Goal: Task Accomplishment & Management: Manage account settings

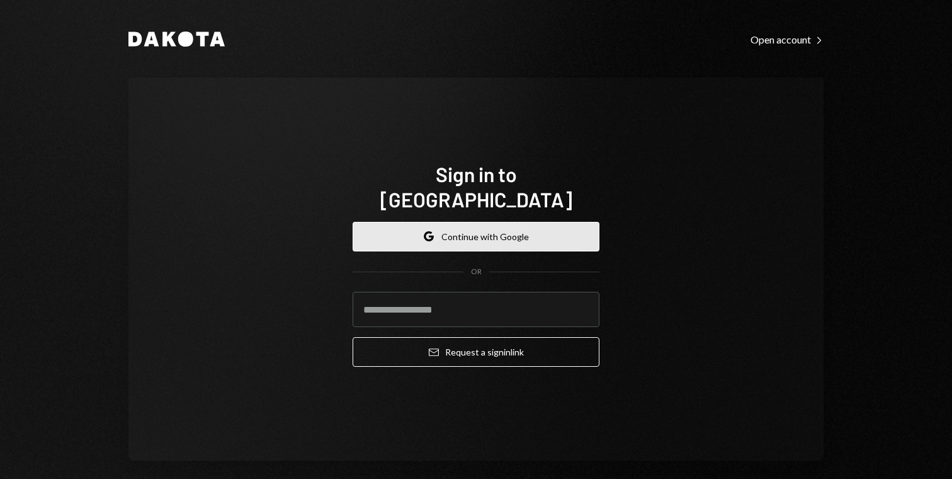
click at [456, 223] on button "Google Continue with Google" at bounding box center [476, 237] width 247 height 30
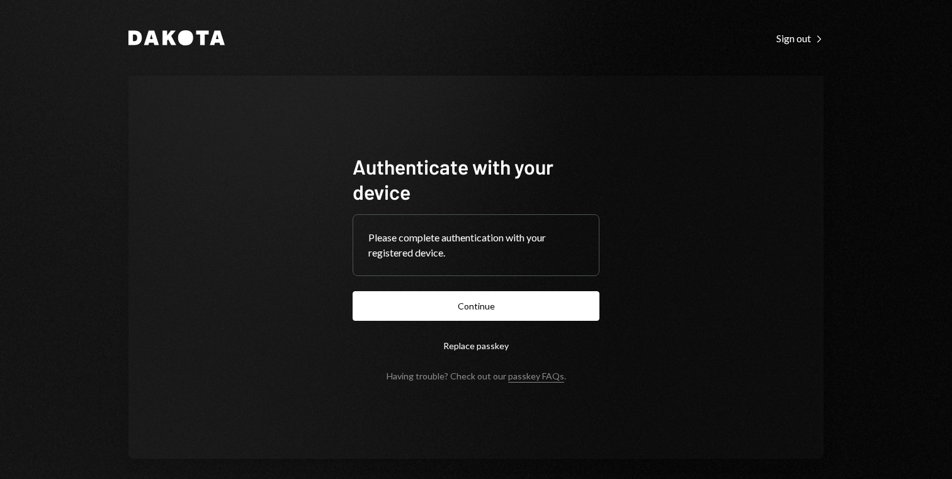
click at [442, 310] on button "Continue" at bounding box center [476, 306] width 247 height 30
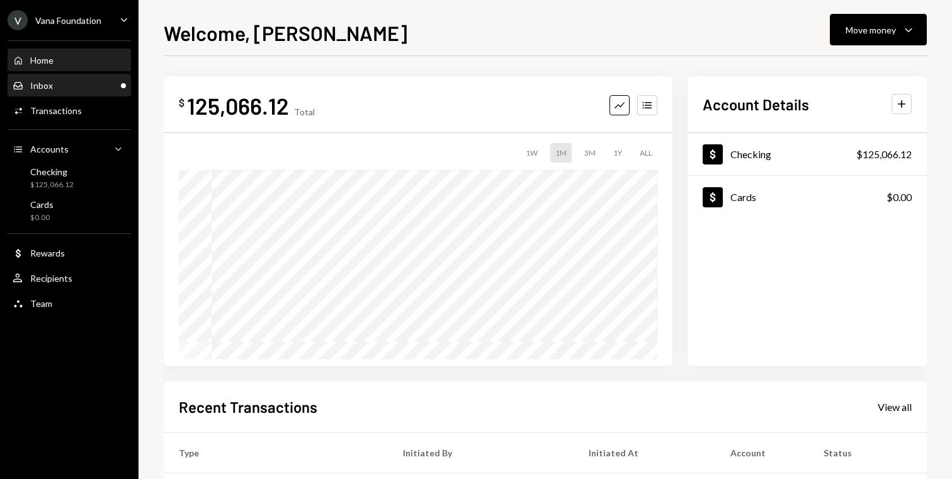
click at [59, 87] on div "Inbox Inbox" at bounding box center [69, 85] width 113 height 11
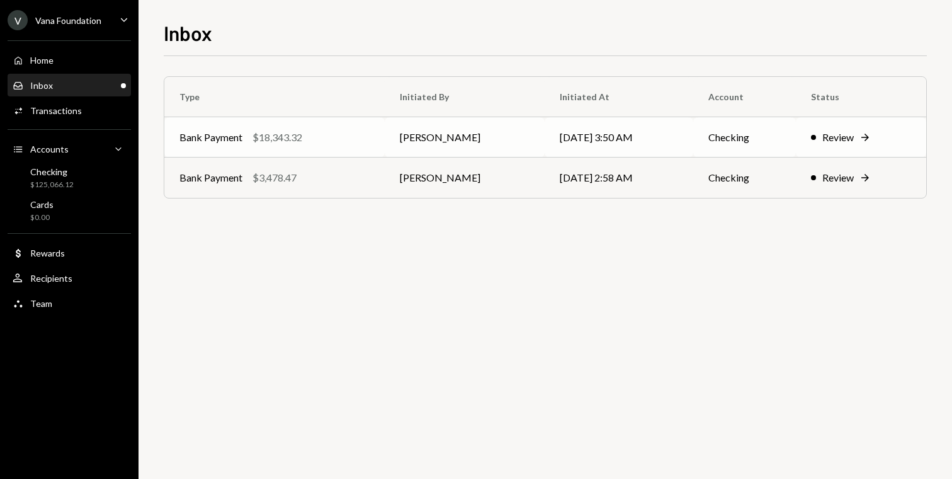
click at [228, 144] on div "Bank Payment" at bounding box center [211, 137] width 63 height 15
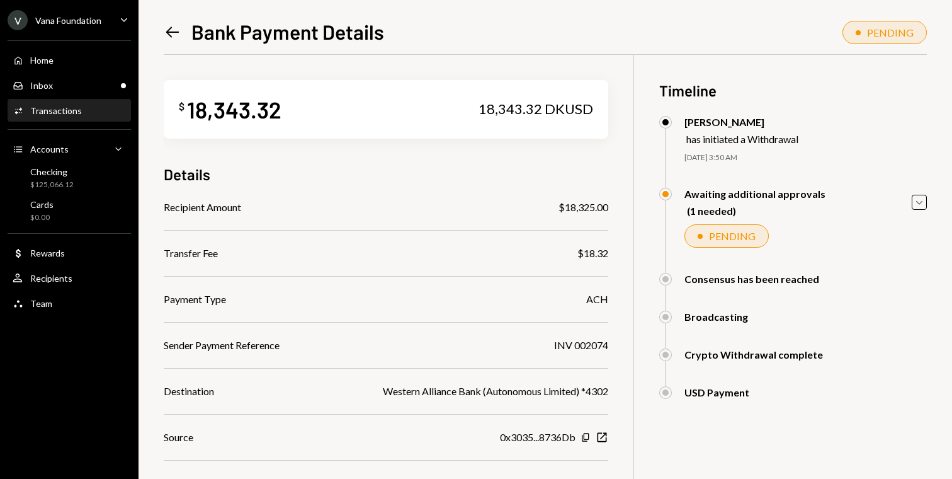
click at [74, 117] on div "Activities Transactions" at bounding box center [69, 110] width 113 height 21
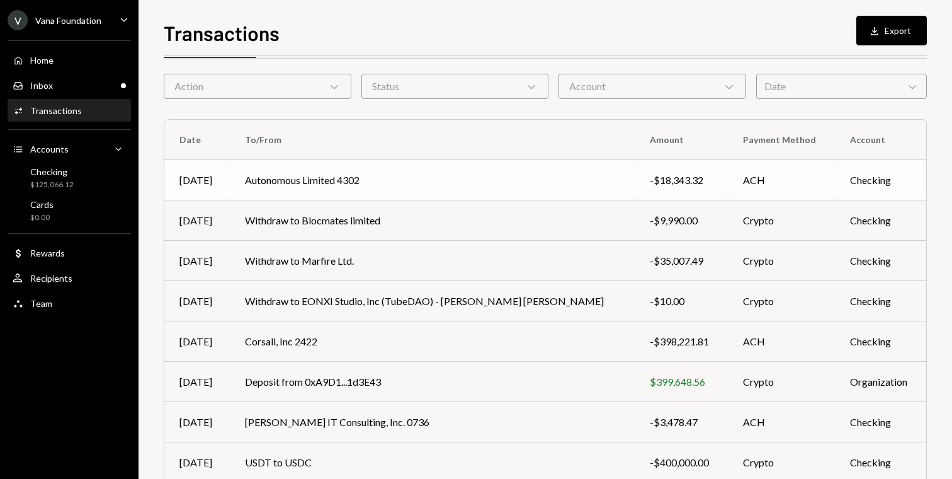
scroll to position [84, 0]
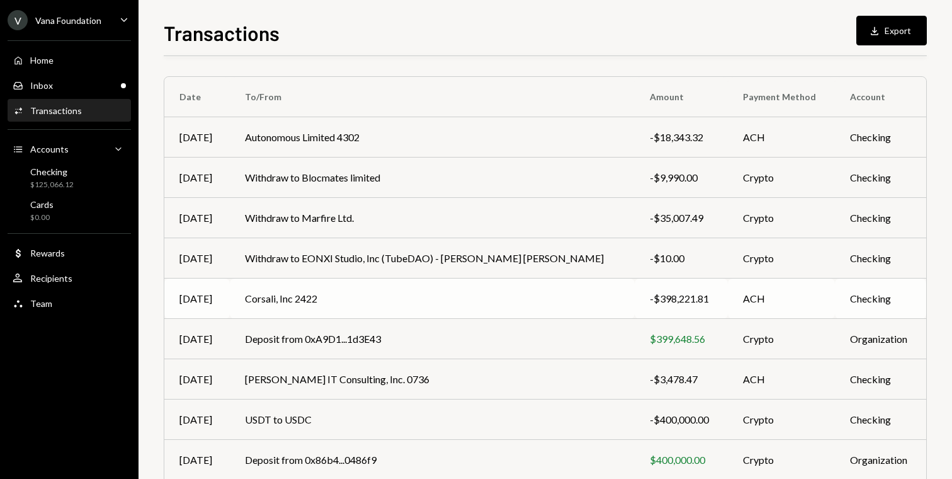
click at [438, 304] on td "Corsali, Inc 2422" at bounding box center [432, 298] width 405 height 40
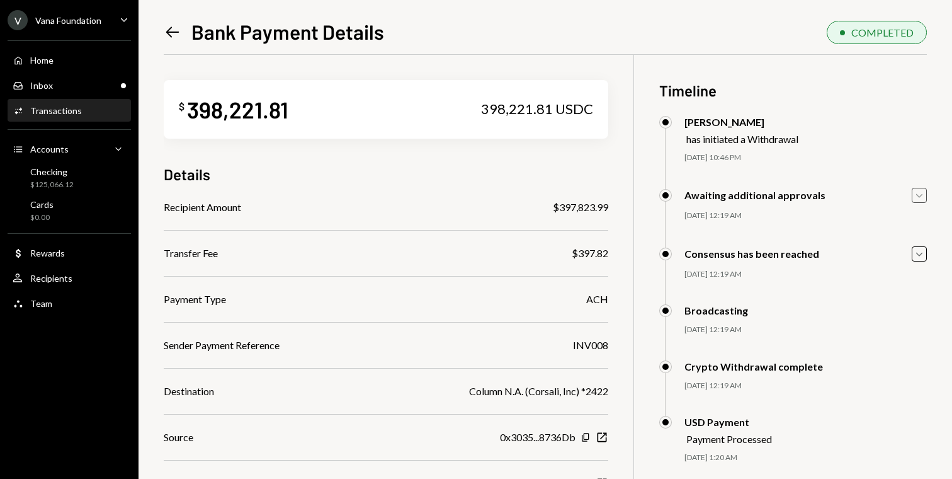
click at [922, 195] on icon "button" at bounding box center [919, 196] width 6 height 4
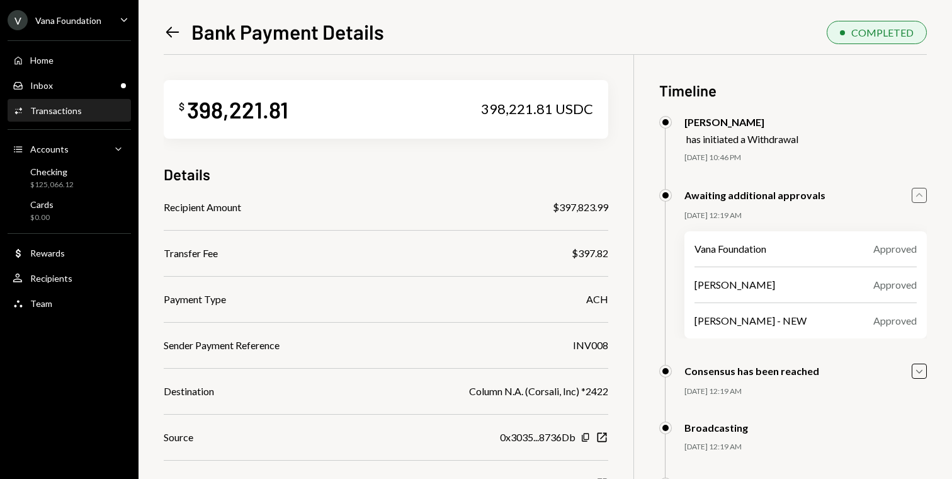
click at [922, 195] on icon "Caret Up" at bounding box center [920, 195] width 14 height 14
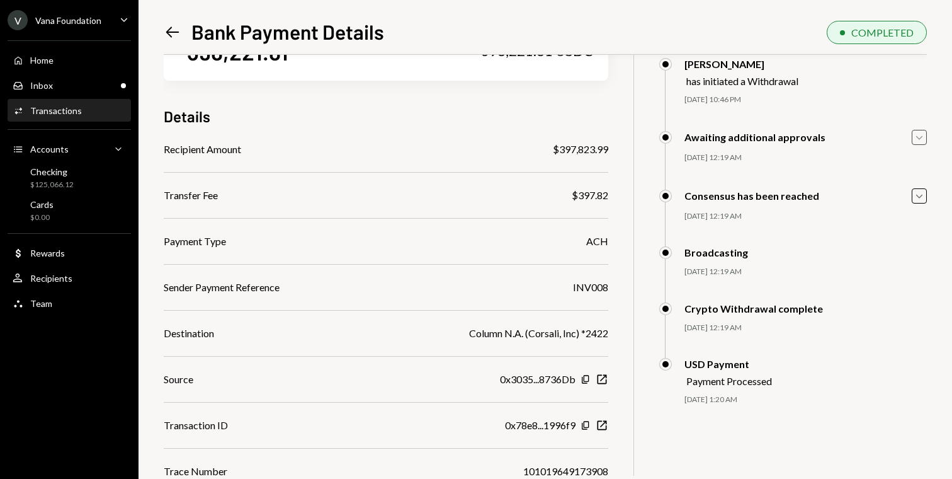
scroll to position [93, 0]
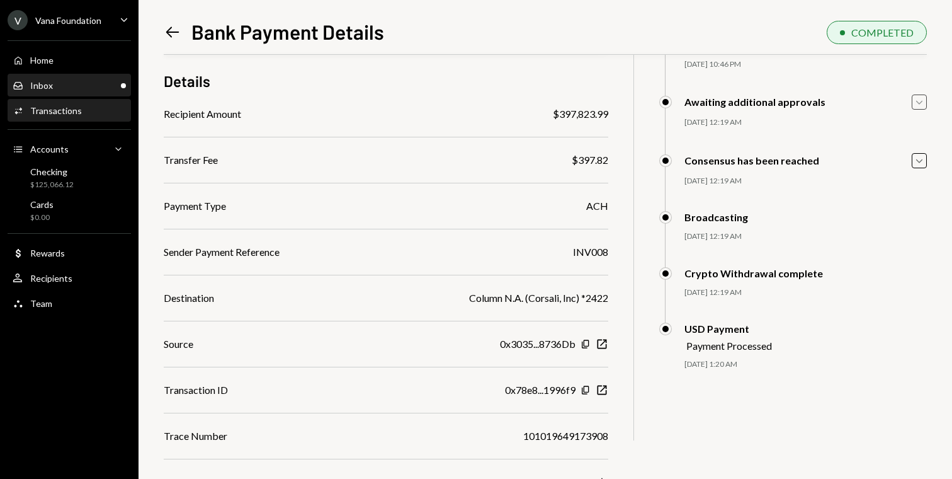
click at [27, 96] on div "Inbox Inbox" at bounding box center [69, 85] width 113 height 21
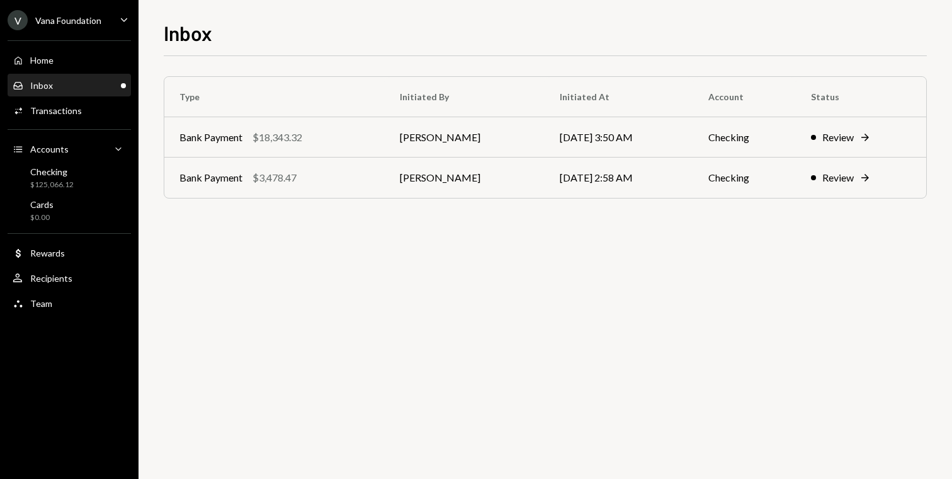
click at [118, 24] on icon "Caret Down" at bounding box center [124, 20] width 14 height 14
